Goal: Task Accomplishment & Management: Complete application form

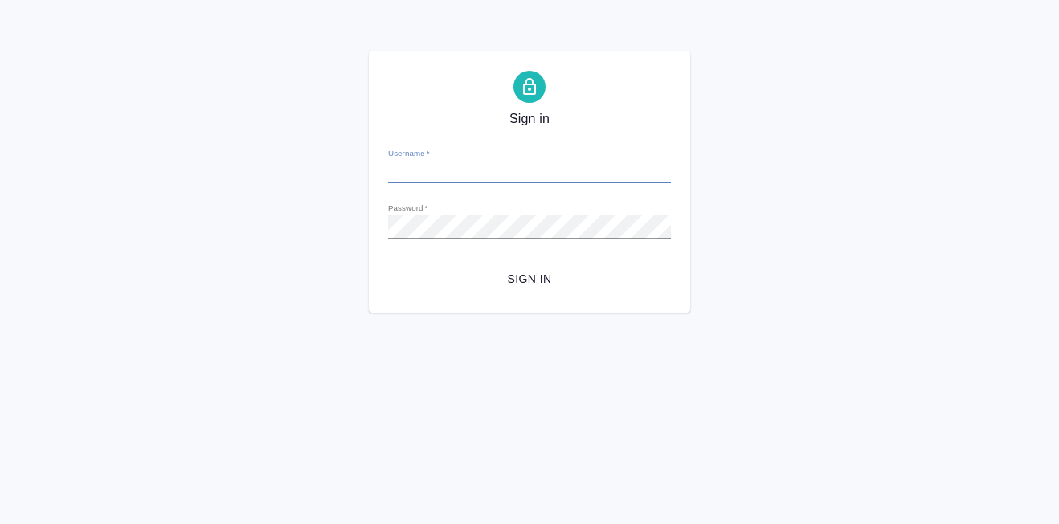
type input "a.martynova@awatera.com"
click at [543, 279] on span "Sign in" at bounding box center [529, 279] width 257 height 20
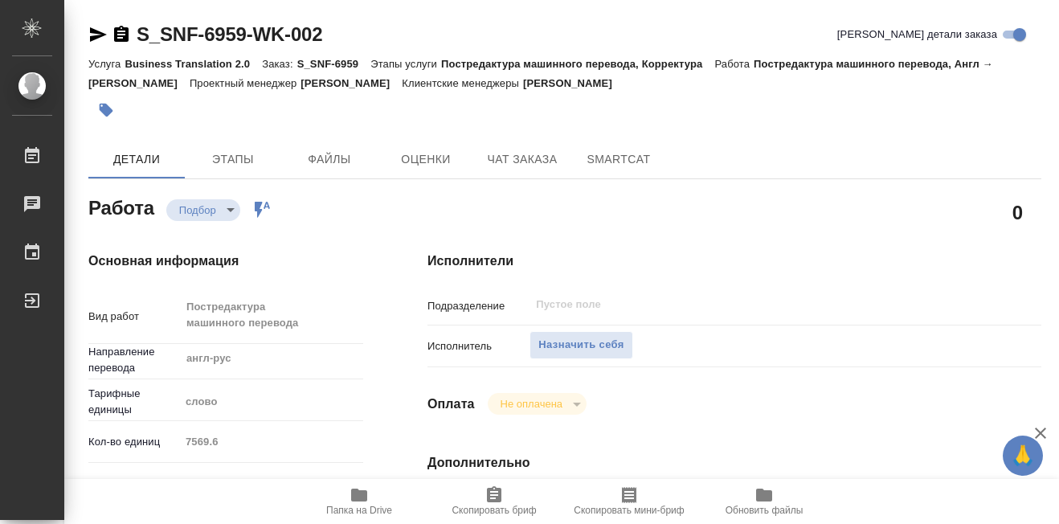
type textarea "x"
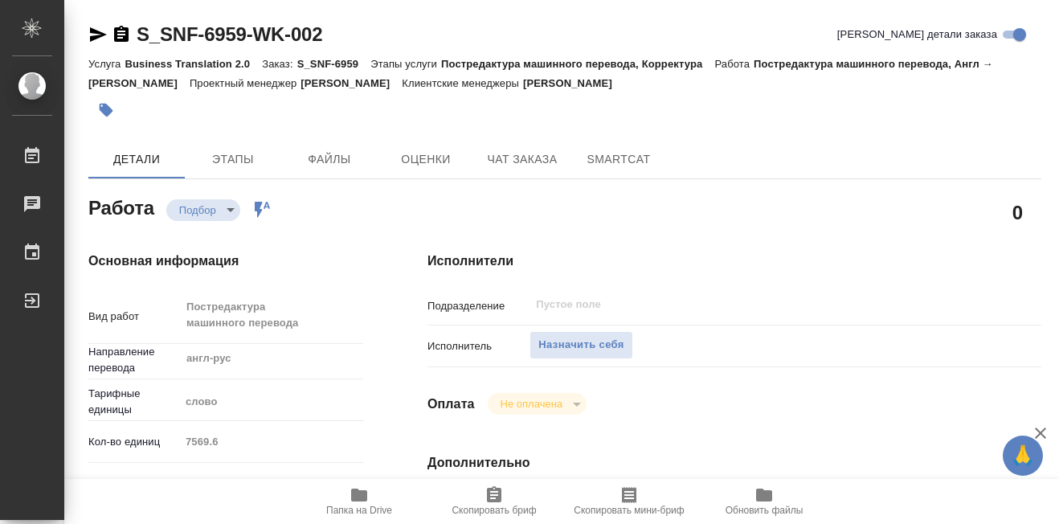
type textarea "x"
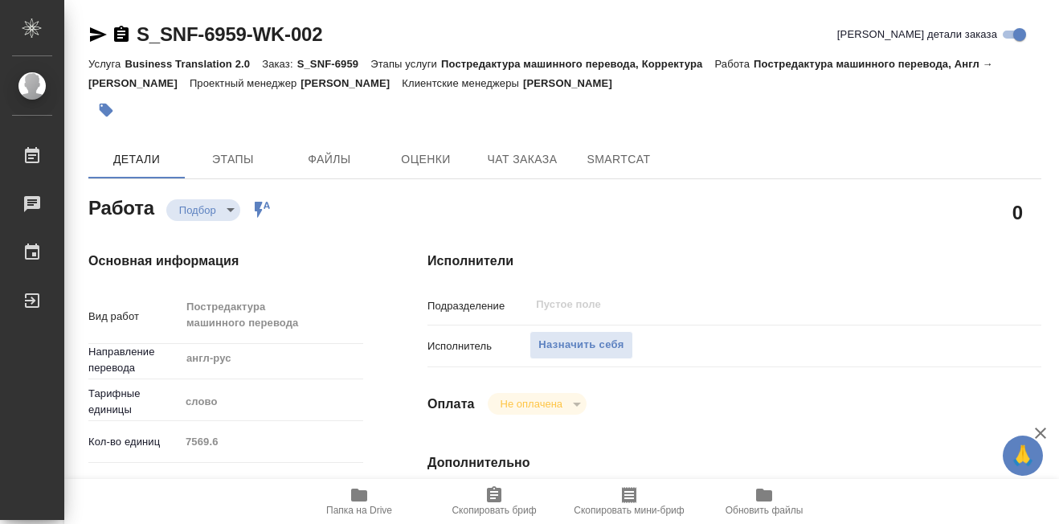
type textarea "x"
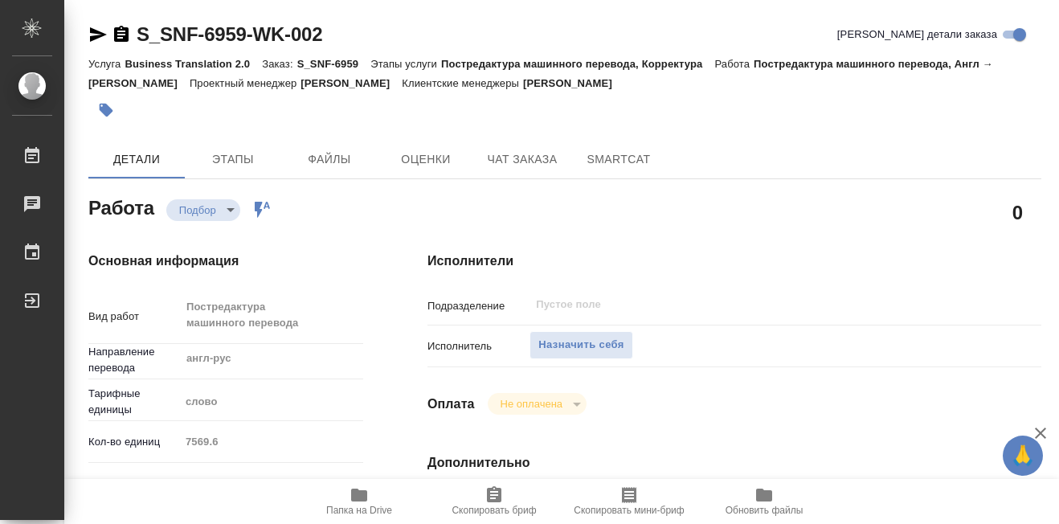
type textarea "x"
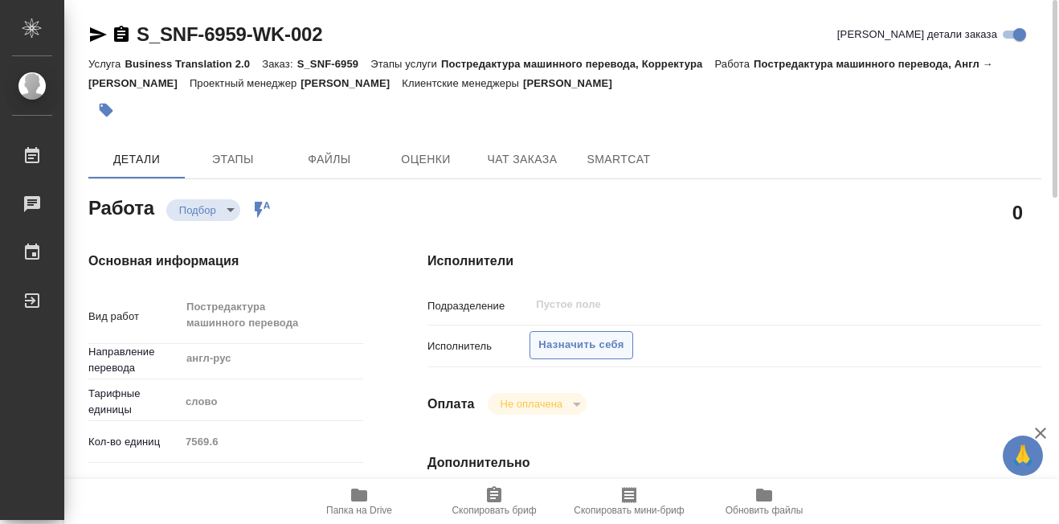
click at [571, 349] on span "Назначить себя" at bounding box center [581, 345] width 85 height 18
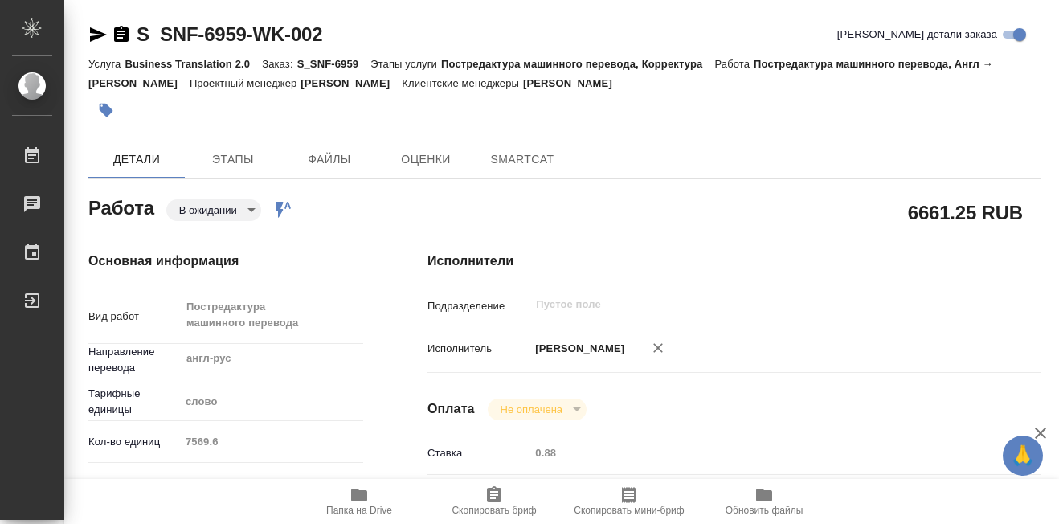
type textarea "x"
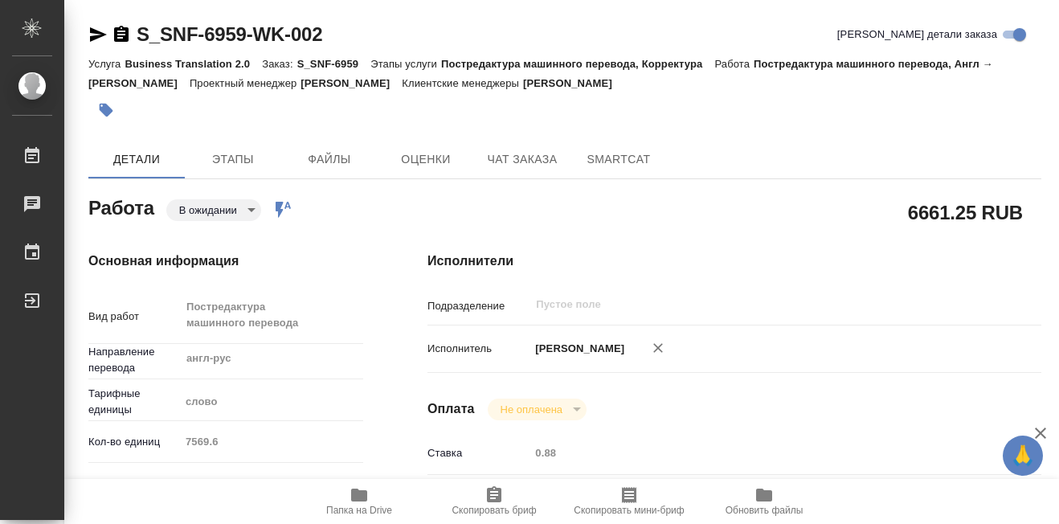
type textarea "x"
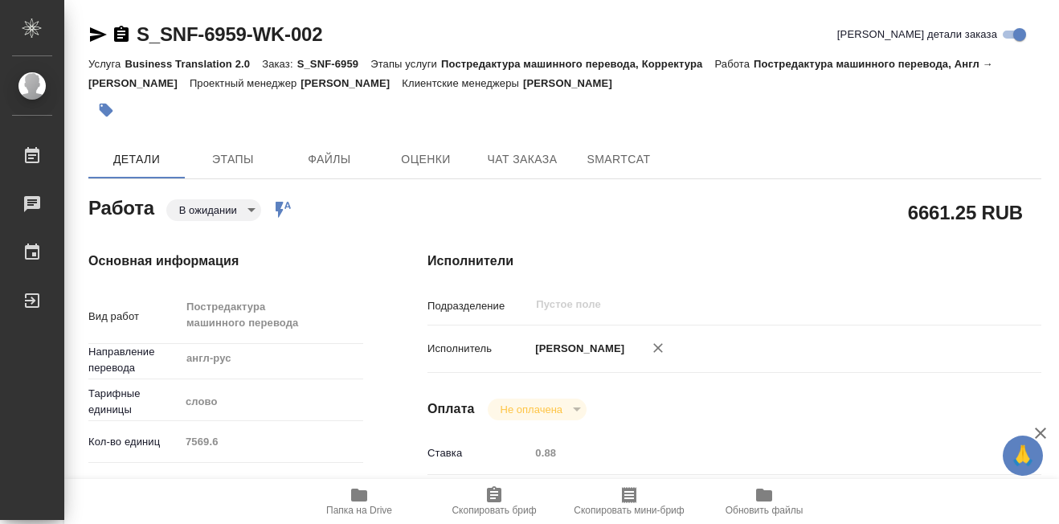
type textarea "x"
